Goal: Task Accomplishment & Management: Use online tool/utility

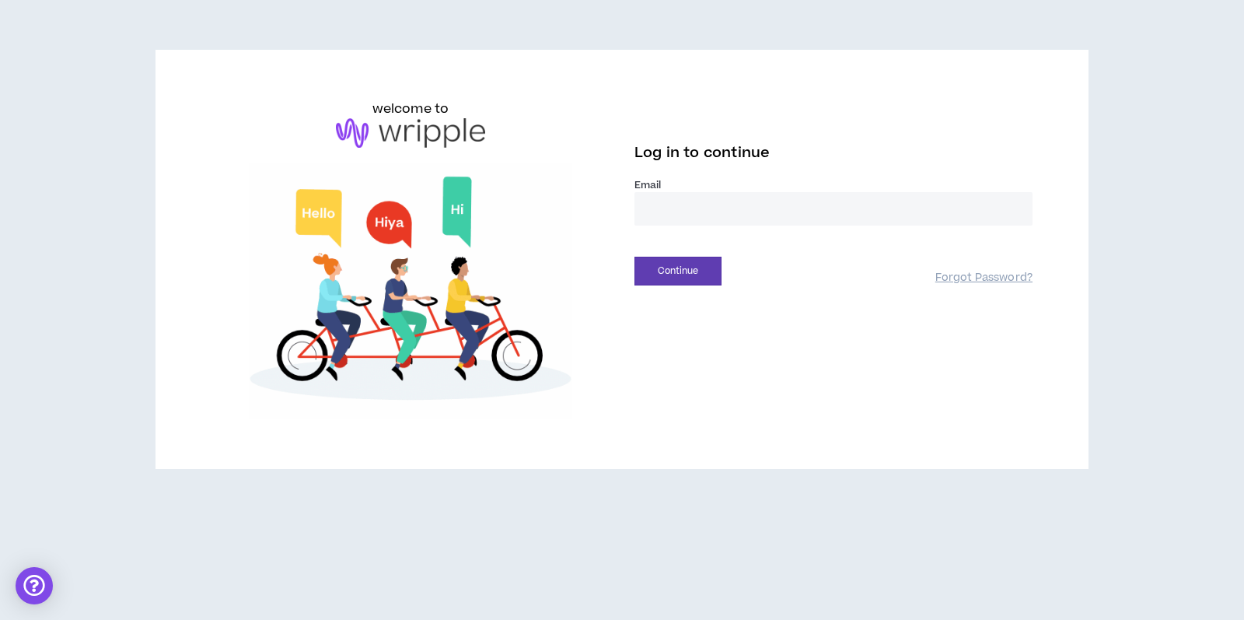
type input "**********"
click at [684, 268] on button "Continue" at bounding box center [678, 271] width 87 height 29
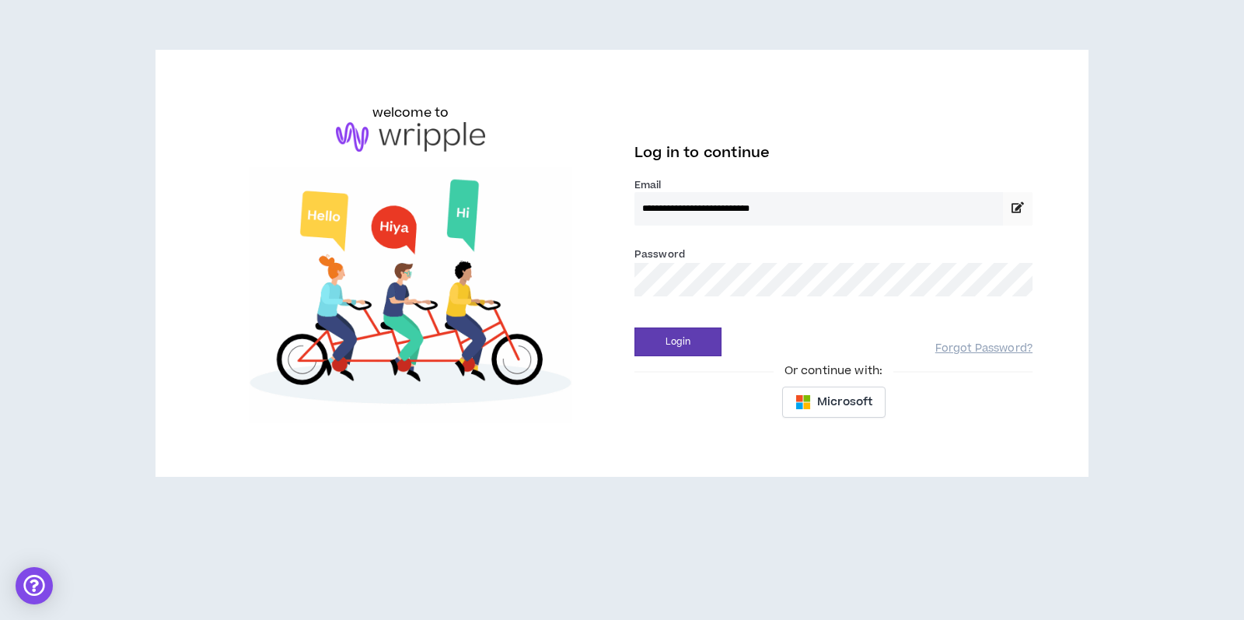
click at [909, 303] on div "Password *" at bounding box center [834, 277] width 398 height 63
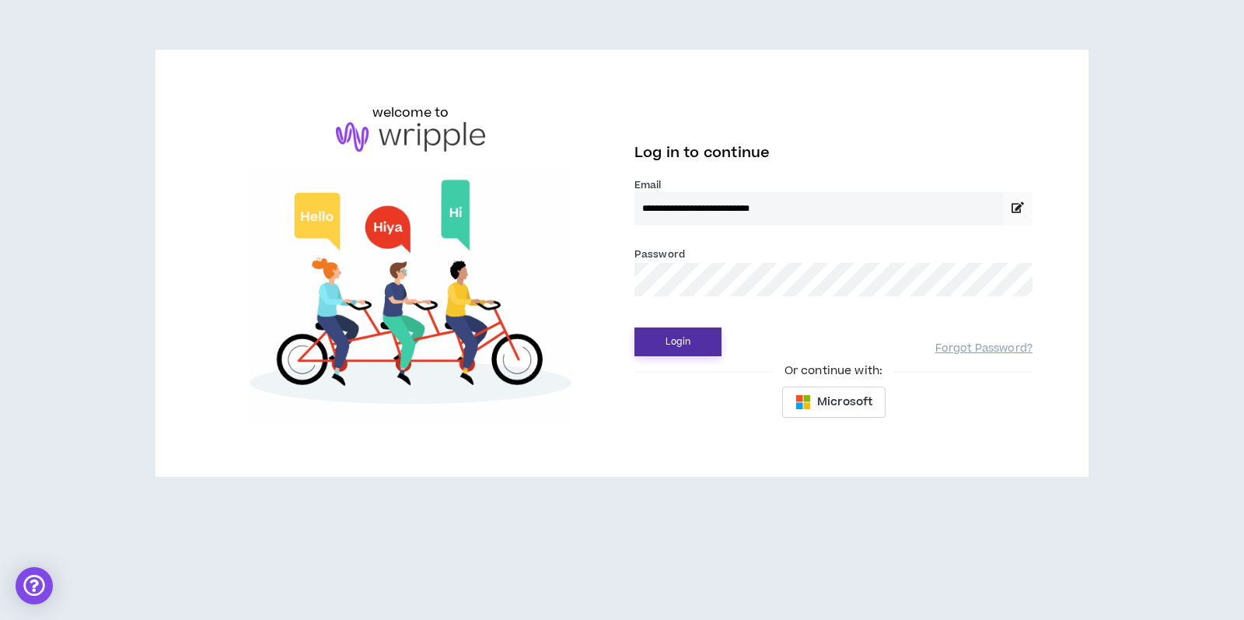
click at [667, 340] on button "Login" at bounding box center [678, 341] width 87 height 29
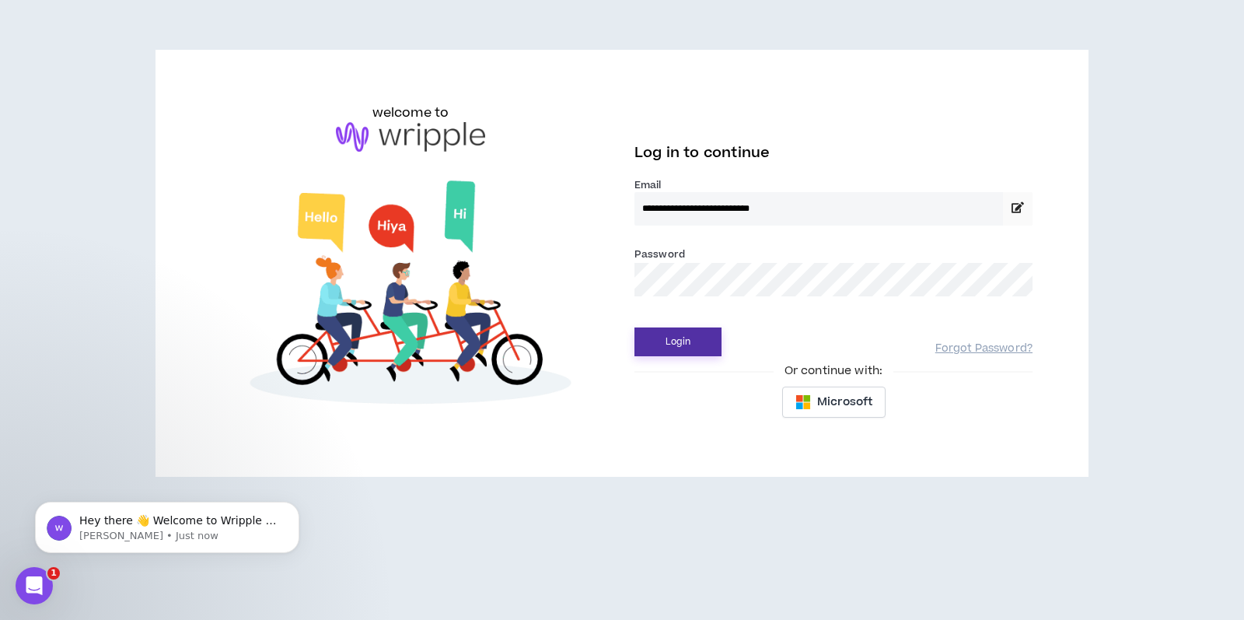
click at [674, 337] on button "Login" at bounding box center [678, 341] width 87 height 29
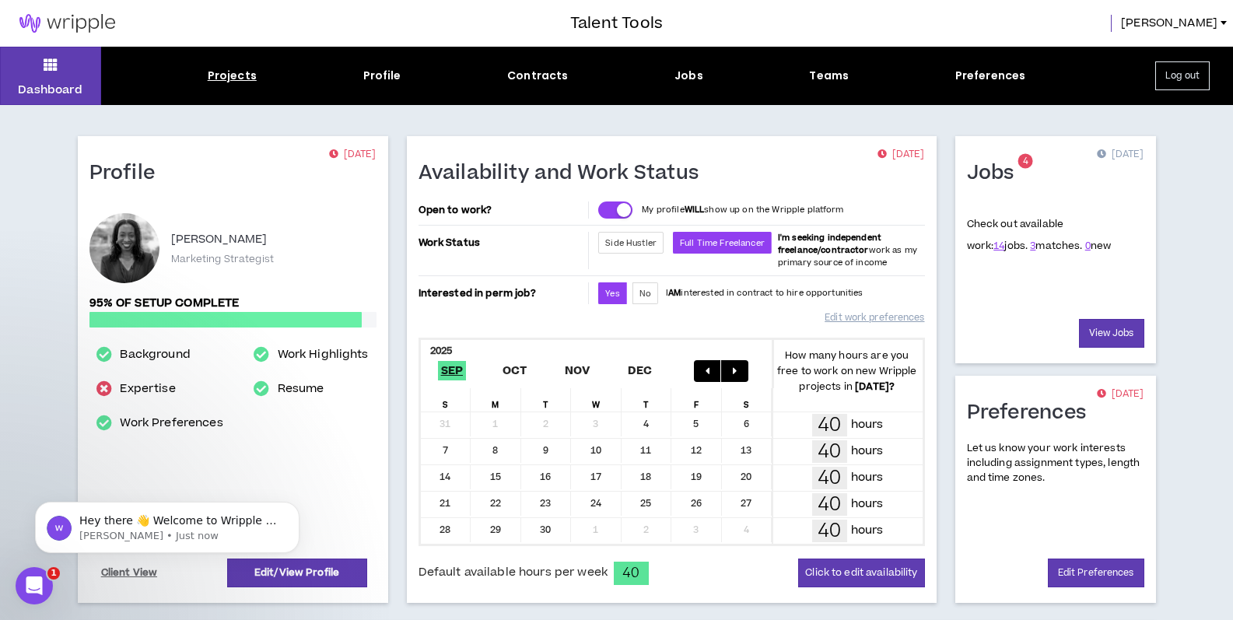
click at [227, 68] on div "Projects" at bounding box center [232, 76] width 49 height 16
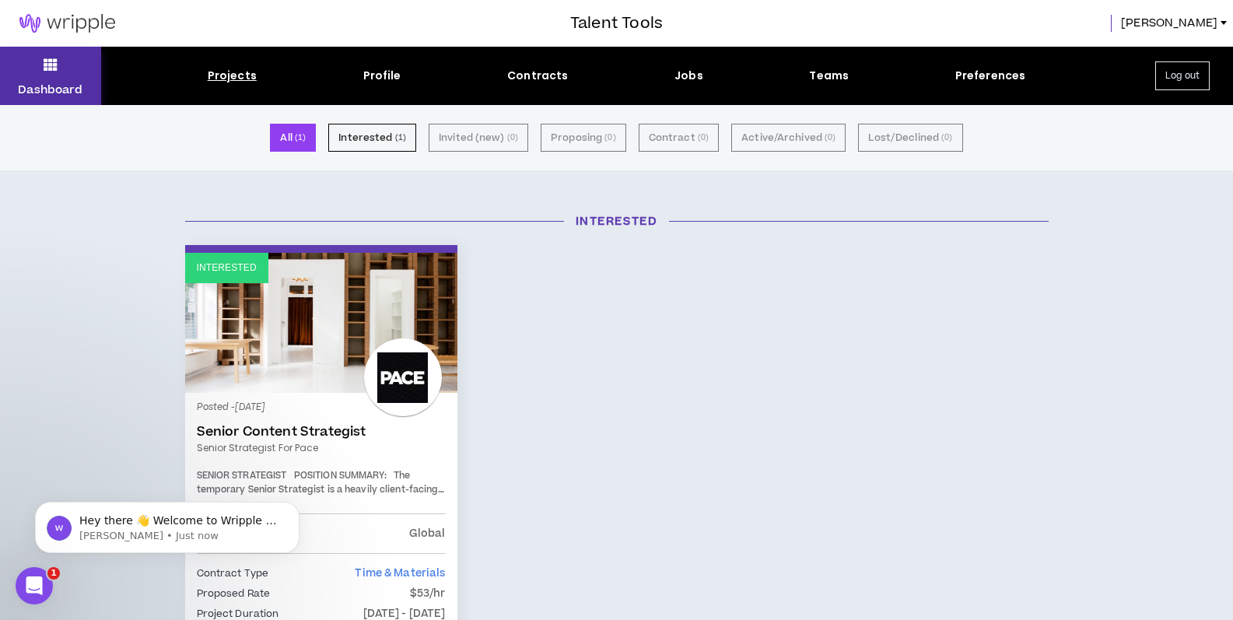
click at [51, 74] on icon at bounding box center [51, 65] width 14 height 22
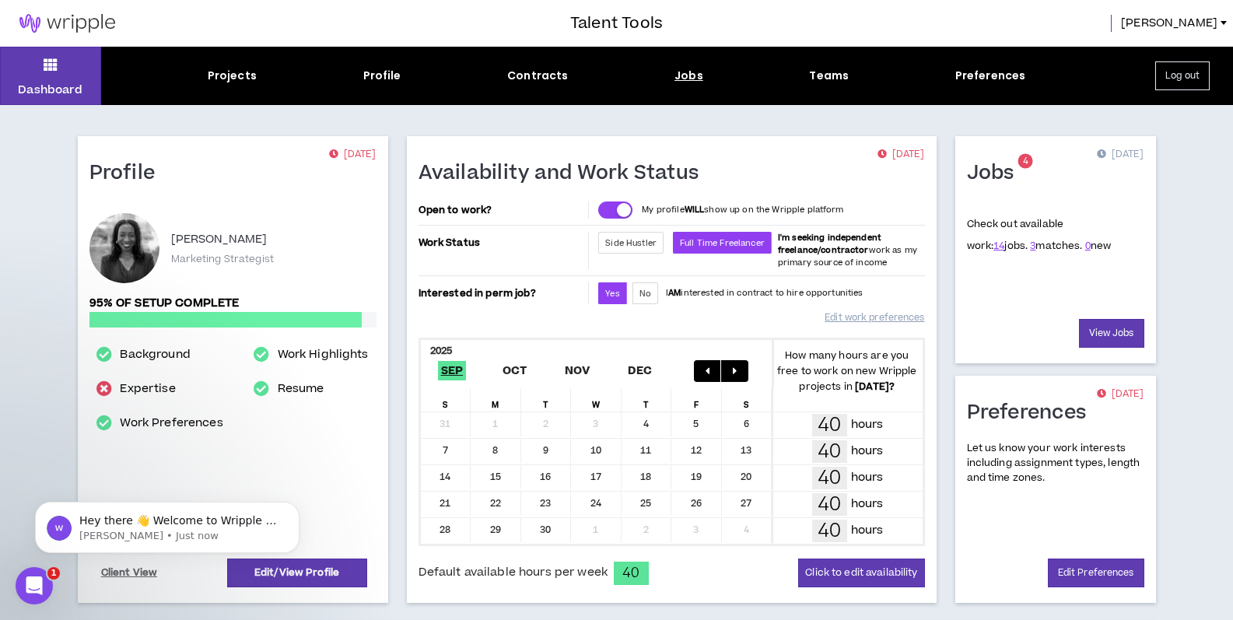
click at [677, 76] on div "Jobs" at bounding box center [688, 76] width 29 height 16
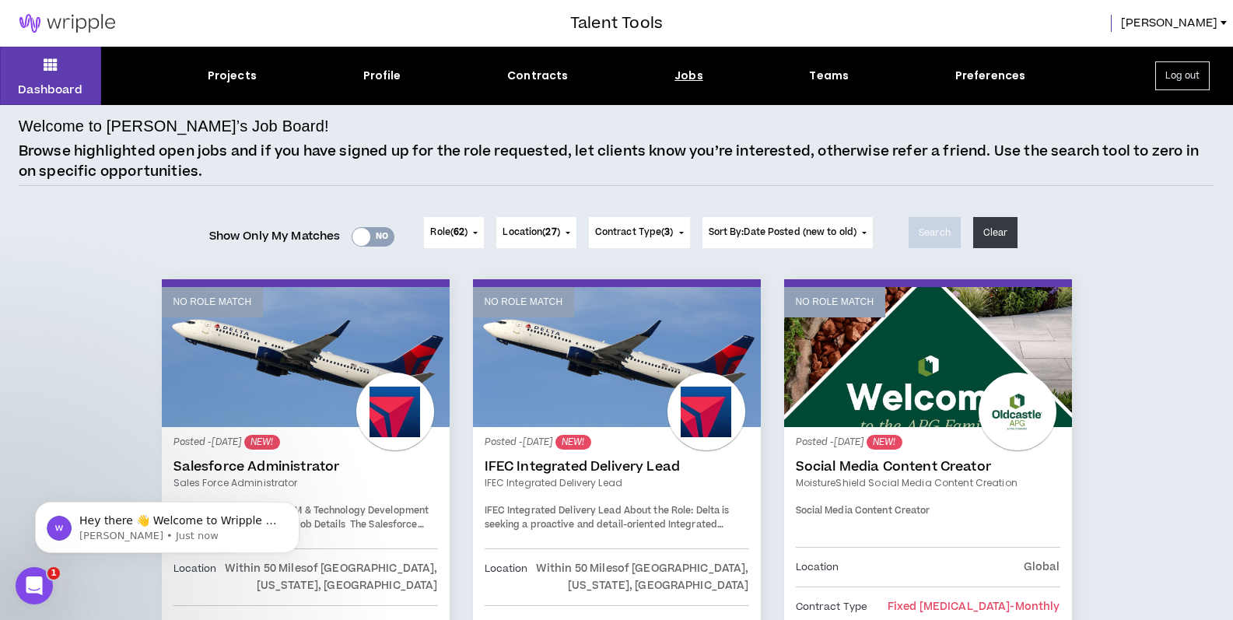
click at [380, 237] on div "Yes No" at bounding box center [373, 236] width 43 height 19
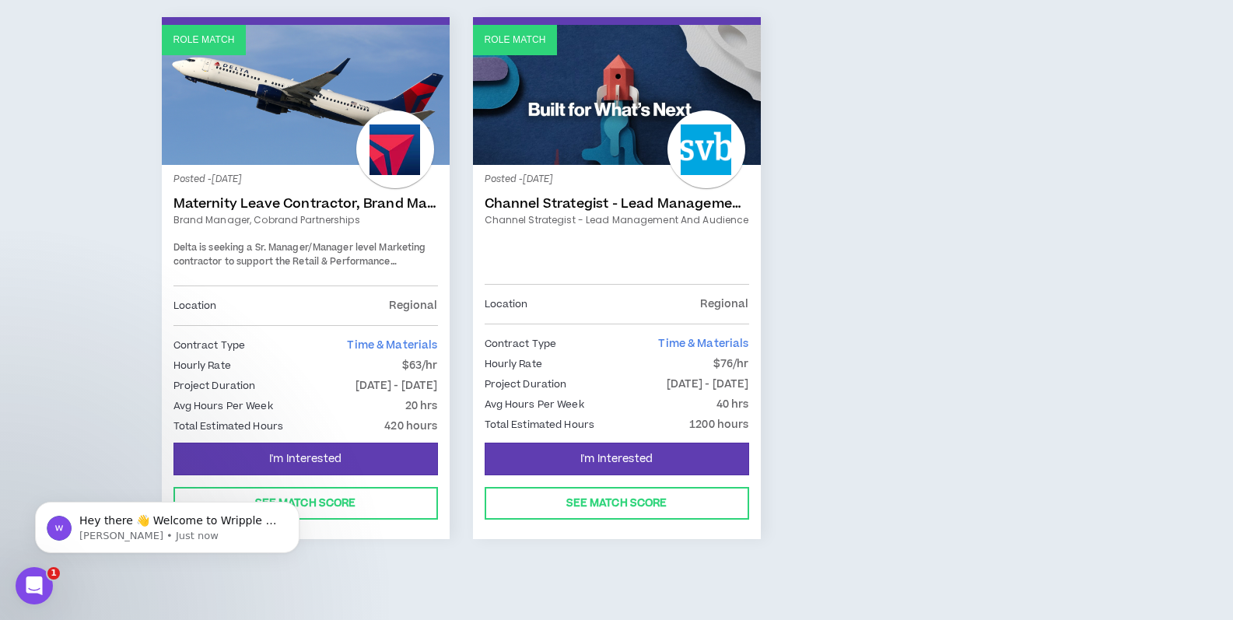
scroll to position [261, 0]
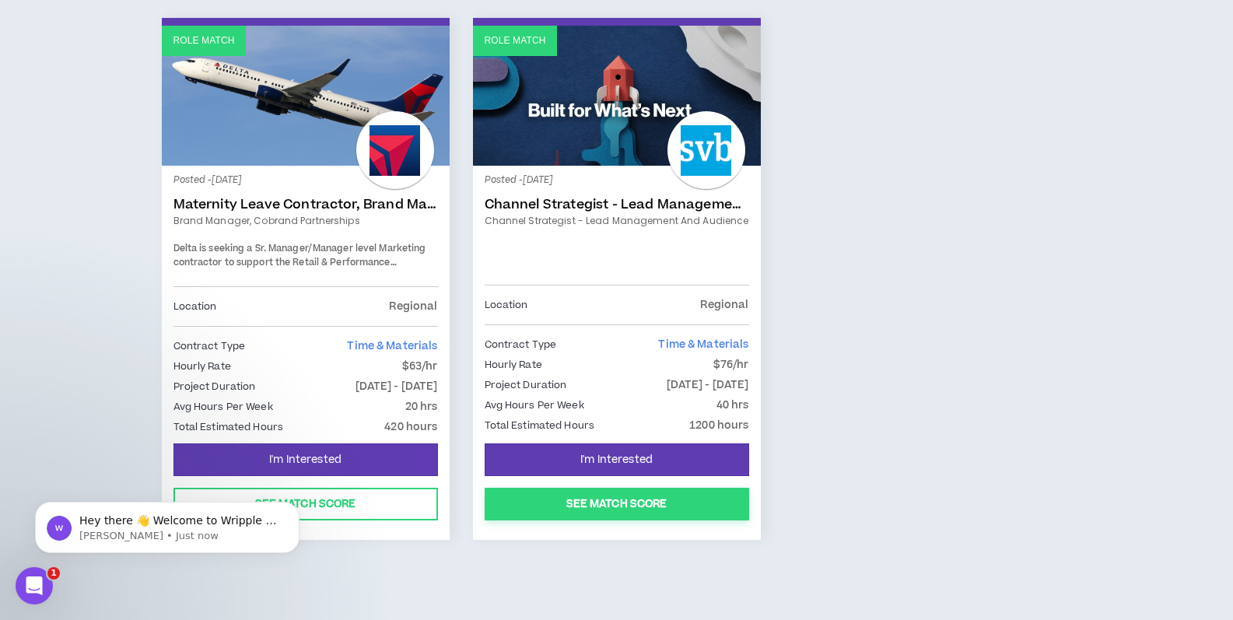
click at [653, 502] on button "See Match Score" at bounding box center [616, 504] width 264 height 33
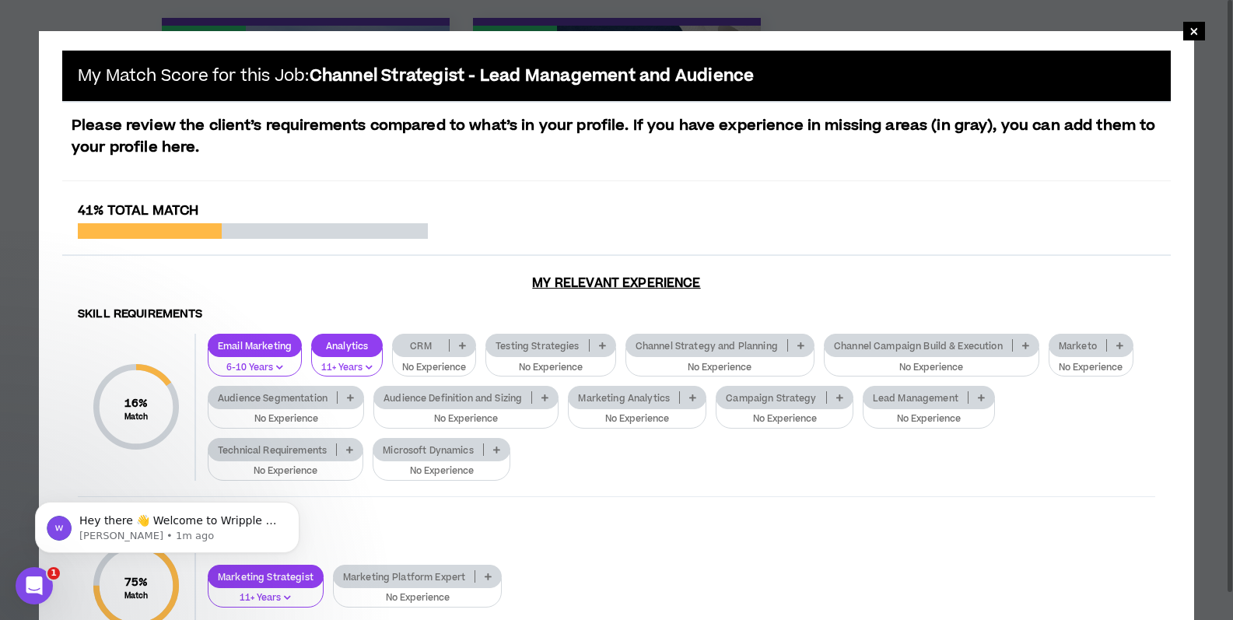
click at [838, 397] on icon at bounding box center [839, 398] width 7 height 8
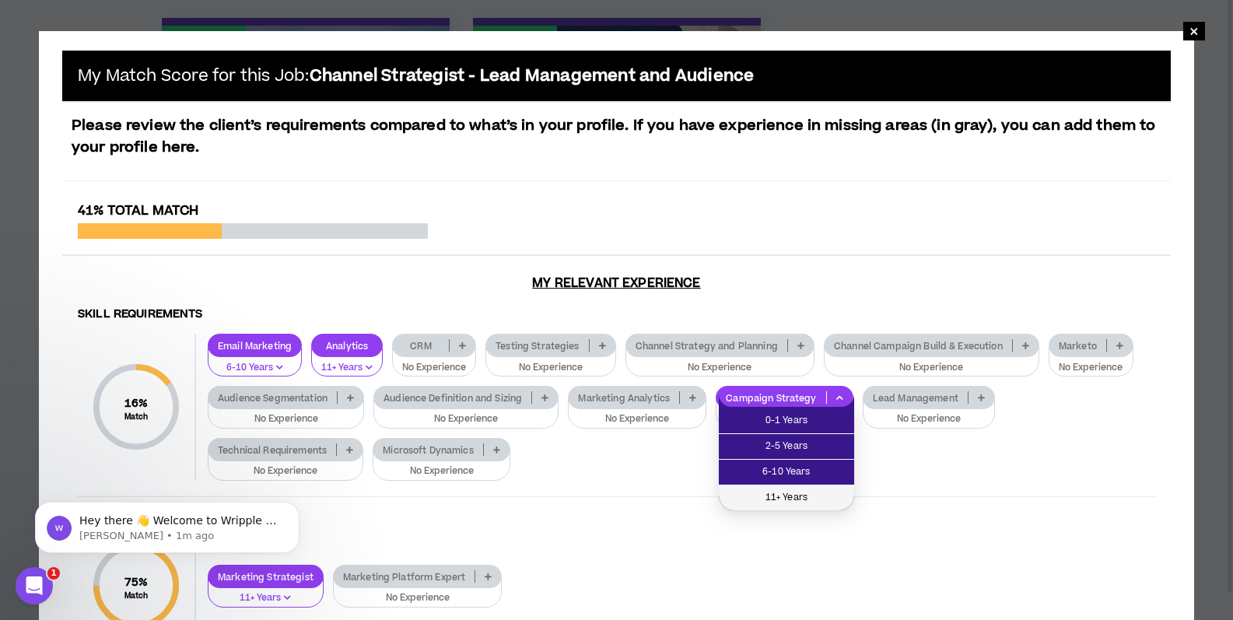
click at [777, 500] on span "11+ Years" at bounding box center [786, 497] width 117 height 17
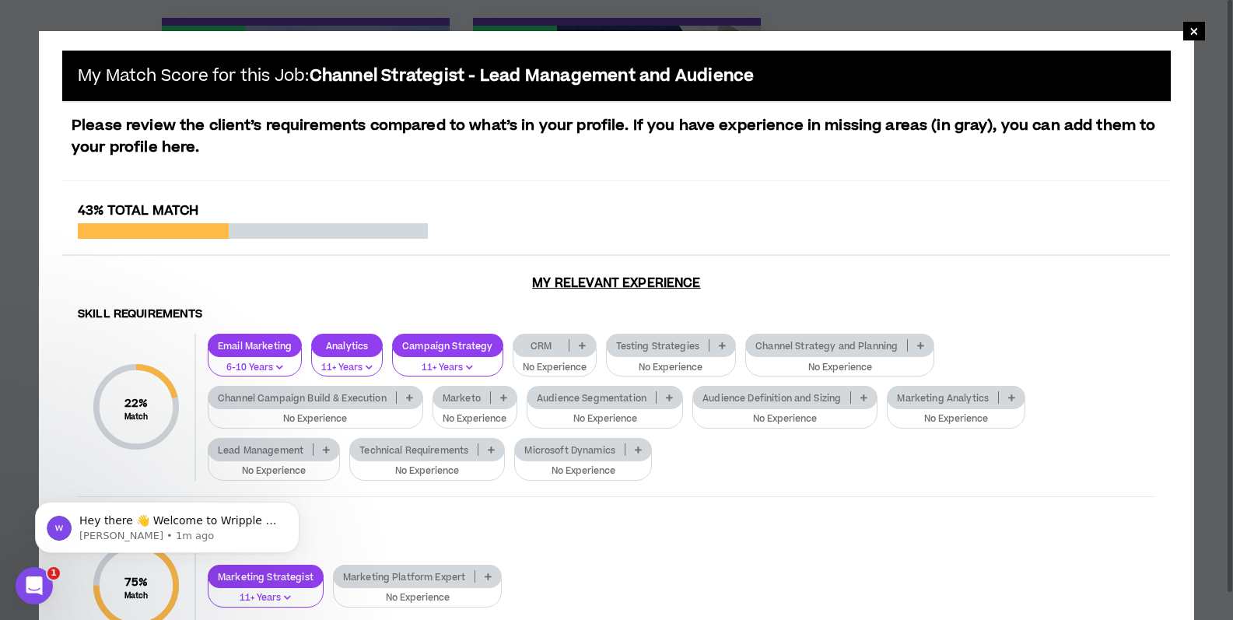
click at [918, 344] on icon at bounding box center [920, 345] width 7 height 8
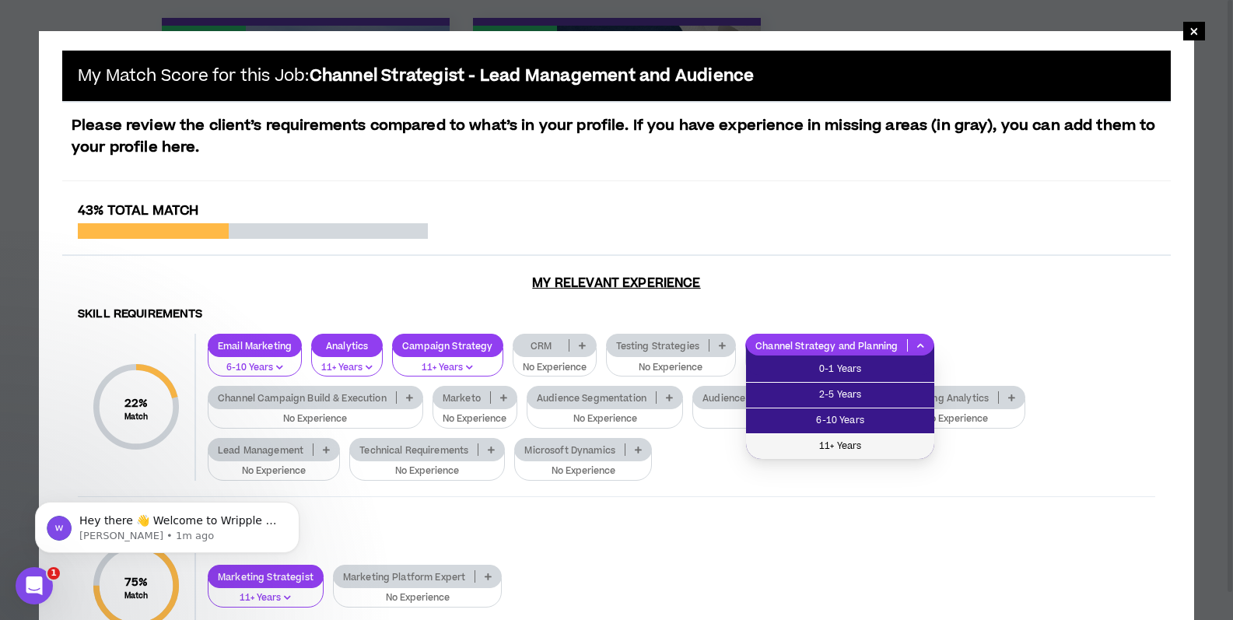
click at [831, 446] on span "11+ Years" at bounding box center [840, 446] width 170 height 17
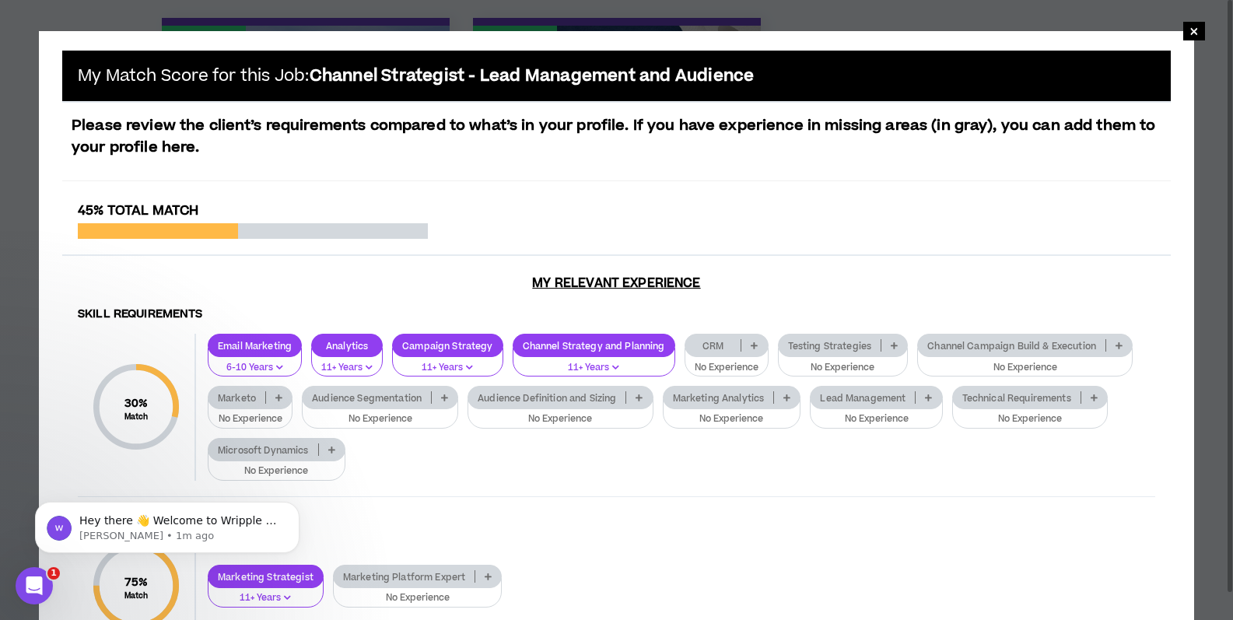
click at [932, 396] on icon at bounding box center [928, 398] width 7 height 8
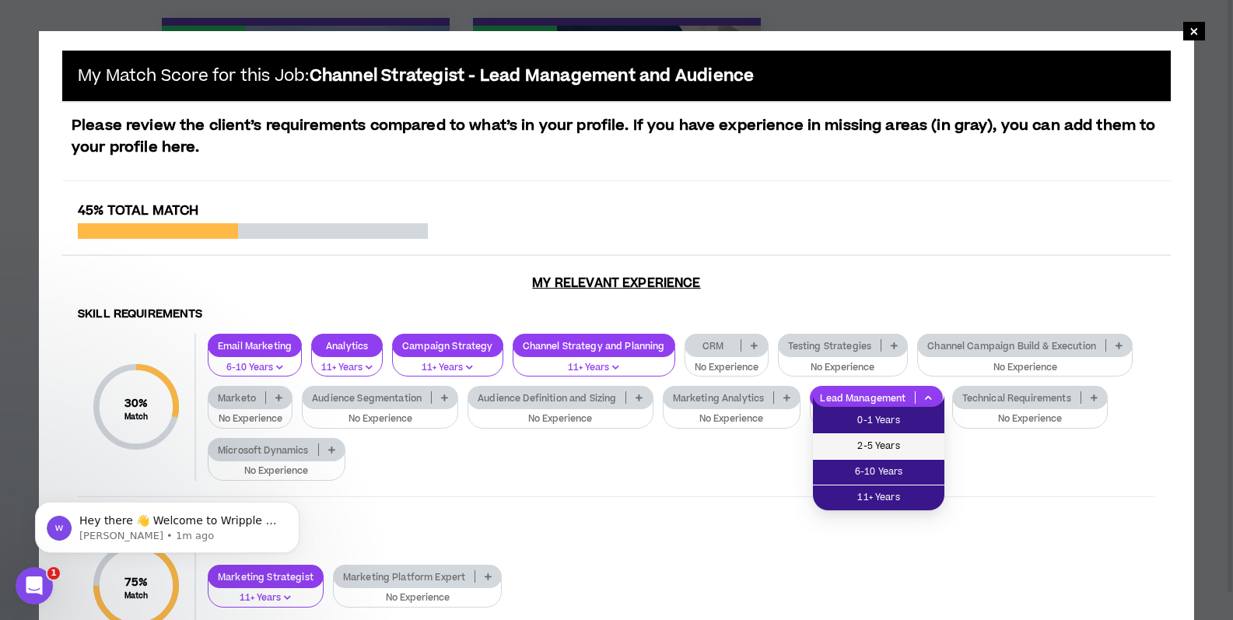
click at [863, 444] on span "2-5 Years" at bounding box center [878, 446] width 113 height 17
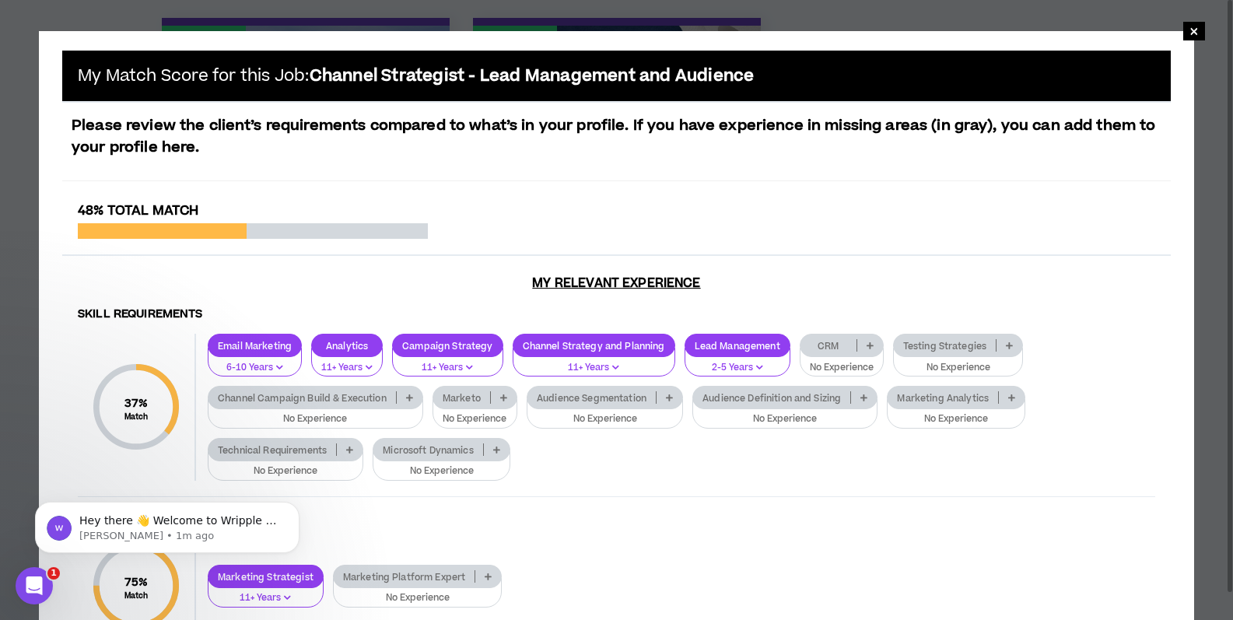
click at [868, 341] on icon at bounding box center [869, 345] width 7 height 8
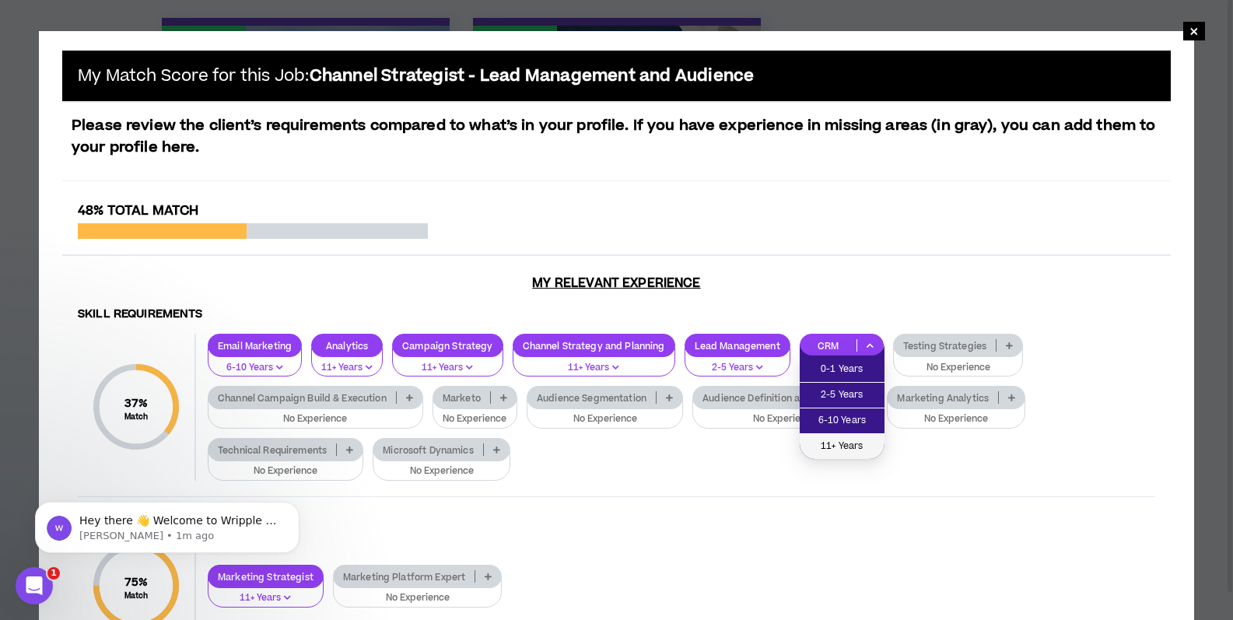
click at [818, 442] on span "11+ Years" at bounding box center [842, 446] width 66 height 17
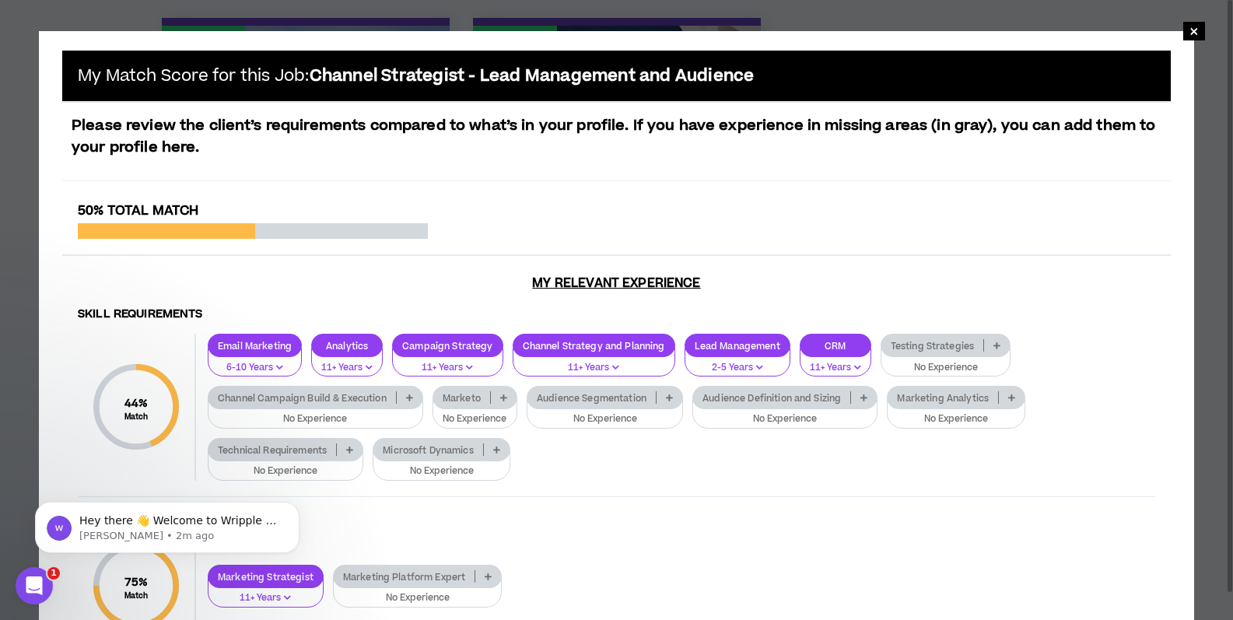
click at [667, 404] on div "Audience Segmentation" at bounding box center [604, 397] width 156 height 23
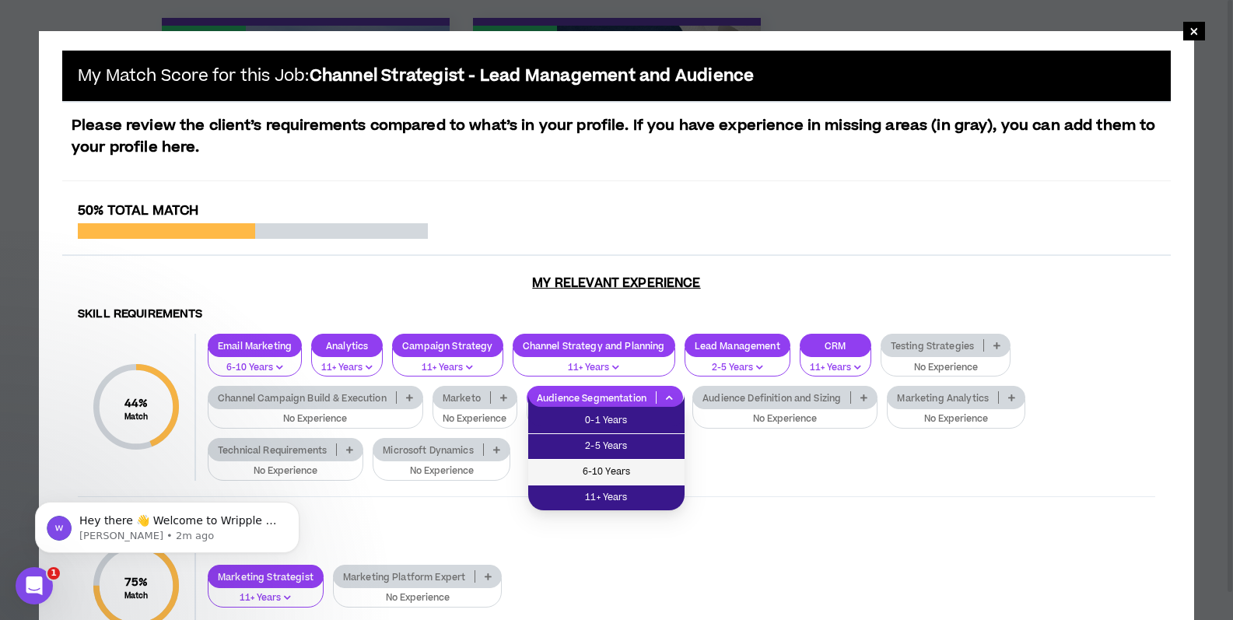
click at [594, 471] on span "6-10 Years" at bounding box center [606, 472] width 138 height 17
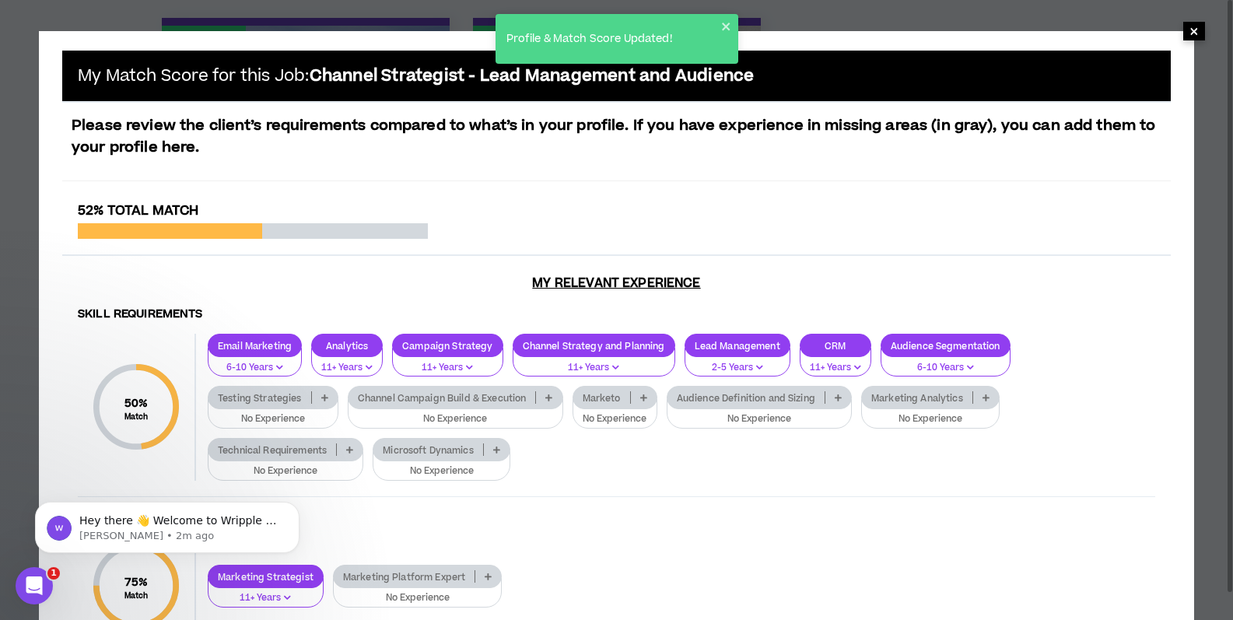
click at [1192, 34] on span "×" at bounding box center [1193, 31] width 9 height 19
